Goal: Task Accomplishment & Management: Complete application form

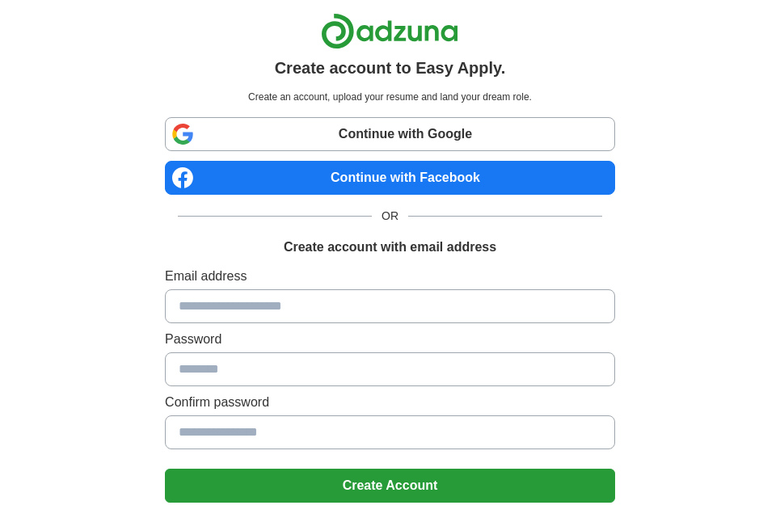
drag, startPoint x: 273, startPoint y: 302, endPoint x: 289, endPoint y: 298, distance: 16.1
click at [273, 302] on input at bounding box center [390, 306] width 450 height 34
type input "**********"
